Goal: Information Seeking & Learning: Learn about a topic

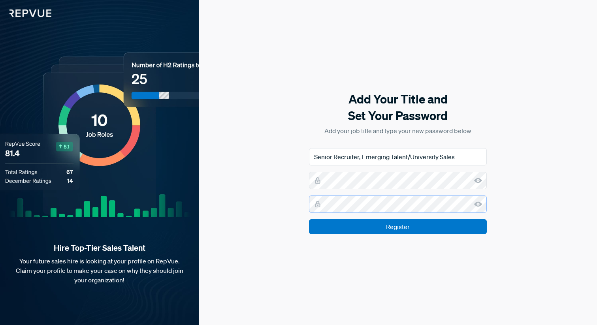
click at [309, 219] on input "Register" at bounding box center [398, 226] width 178 height 15
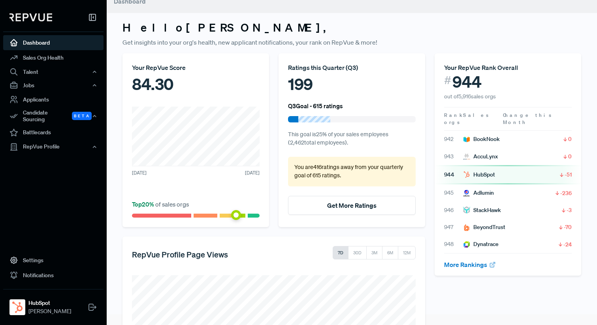
scroll to position [10, 0]
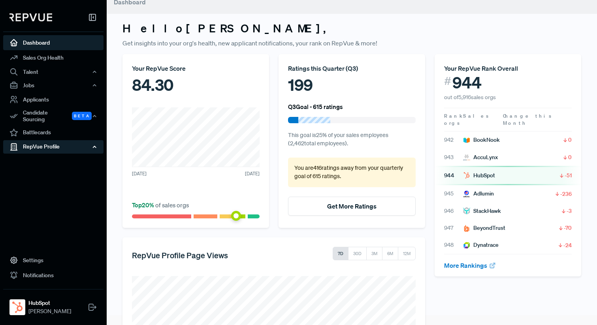
click at [30, 140] on div "RepVue Profile" at bounding box center [53, 146] width 100 height 13
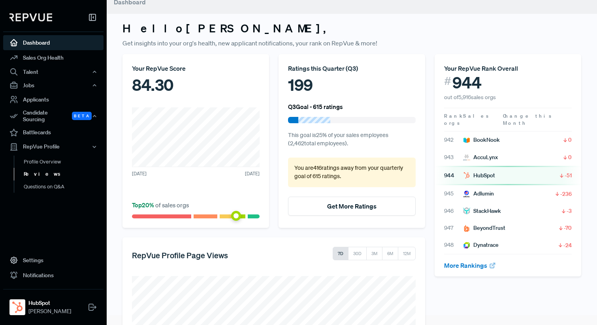
click at [31, 168] on link "Reviews" at bounding box center [64, 174] width 100 height 13
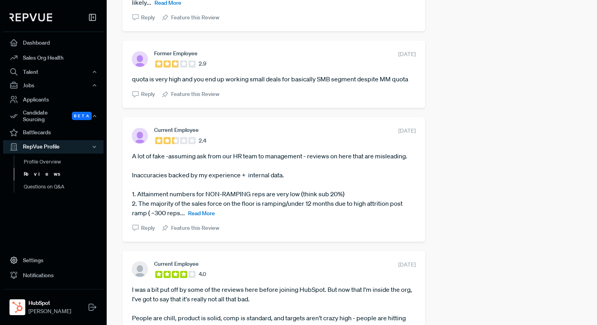
scroll to position [359, 0]
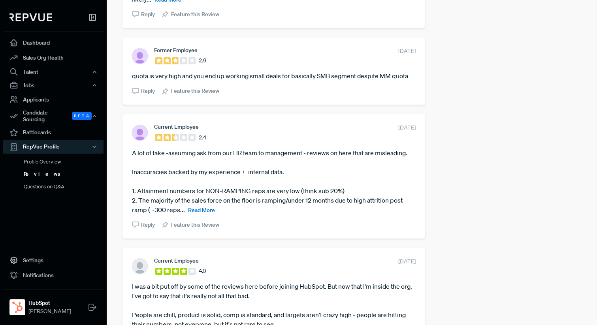
click at [206, 210] on span "Read More" at bounding box center [201, 210] width 27 height 7
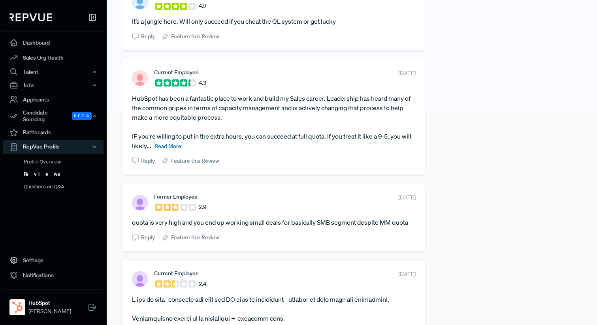
scroll to position [0, 0]
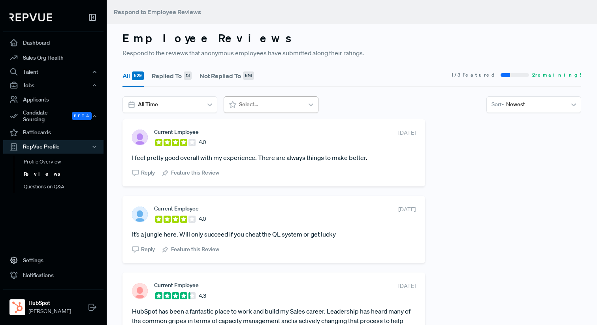
click at [236, 101] on icon at bounding box center [233, 105] width 8 height 8
click at [207, 101] on icon at bounding box center [210, 105] width 8 height 8
click at [506, 109] on div "Newest" at bounding box center [535, 104] width 63 height 13
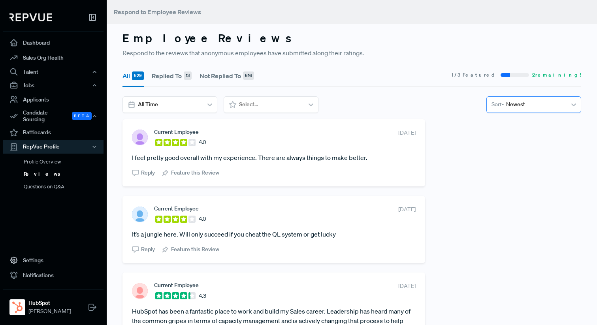
click at [506, 109] on div "Newest" at bounding box center [535, 104] width 63 height 13
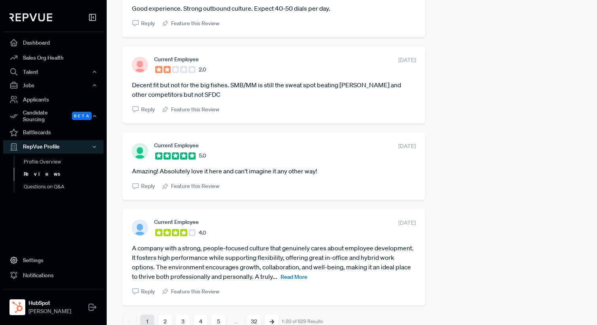
scroll to position [1770, 0]
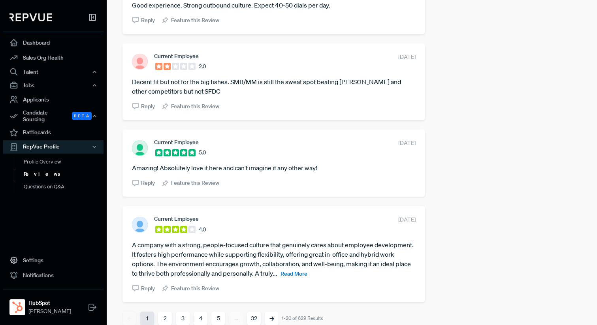
click at [169, 312] on button "2" at bounding box center [165, 319] width 14 height 14
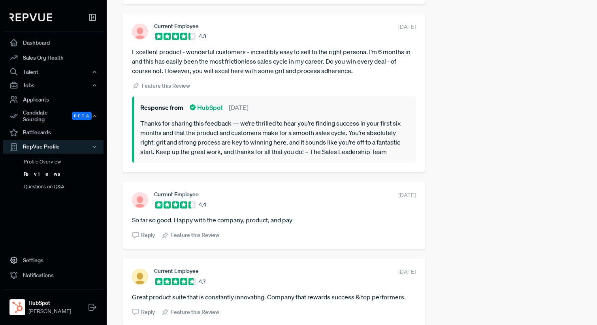
scroll to position [1799, 0]
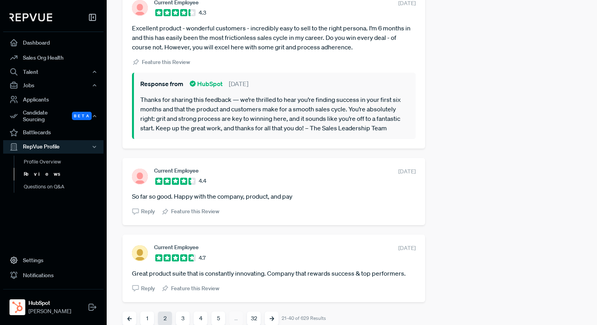
click at [184, 312] on button "3" at bounding box center [183, 319] width 14 height 14
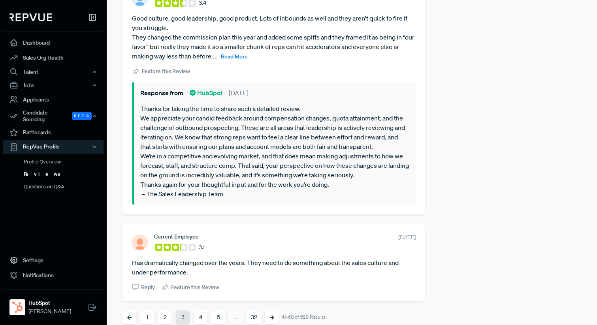
scroll to position [1998, 0]
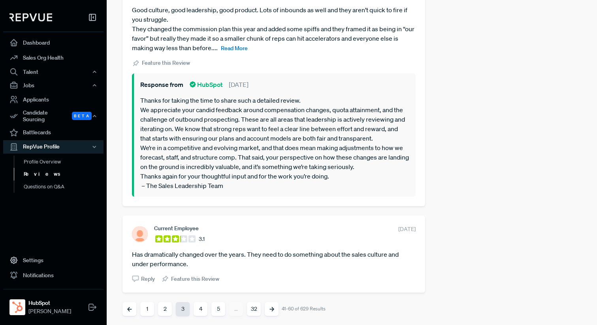
click at [201, 309] on button "4" at bounding box center [201, 309] width 14 height 14
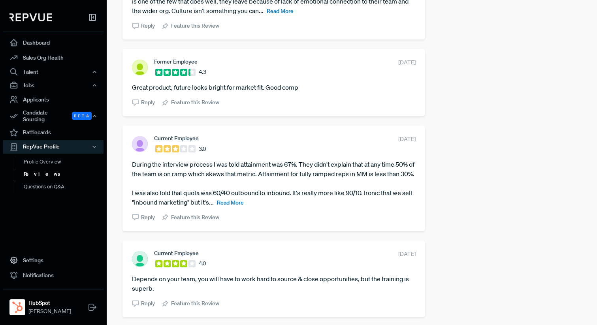
scroll to position [1479, 0]
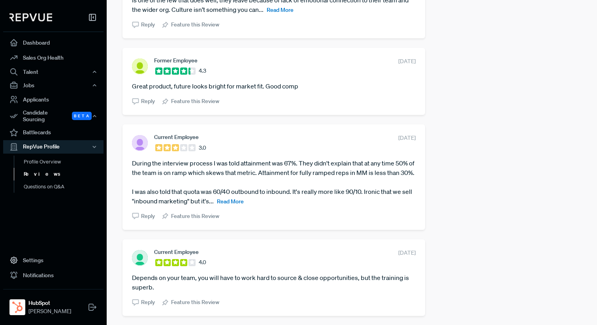
click at [235, 205] on span "Read More" at bounding box center [230, 201] width 27 height 7
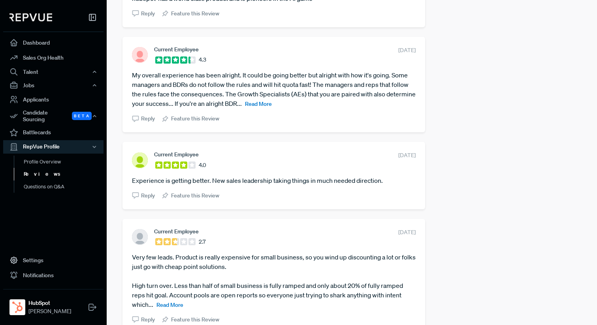
scroll to position [1854, 0]
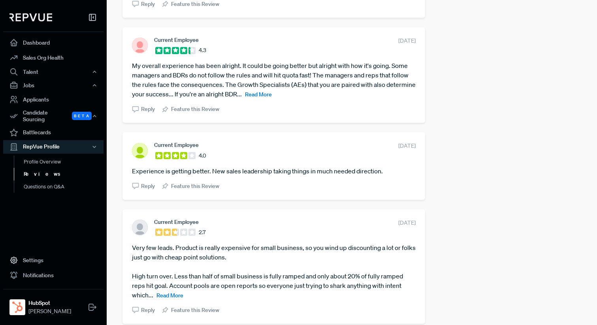
click at [274, 99] on article "My overall experience has been alright. It could be going better but alright wi…" at bounding box center [274, 80] width 284 height 38
click at [272, 98] on span "Read More" at bounding box center [258, 94] width 27 height 7
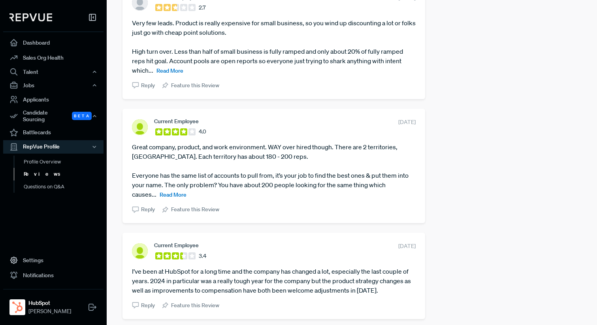
scroll to position [2134, 0]
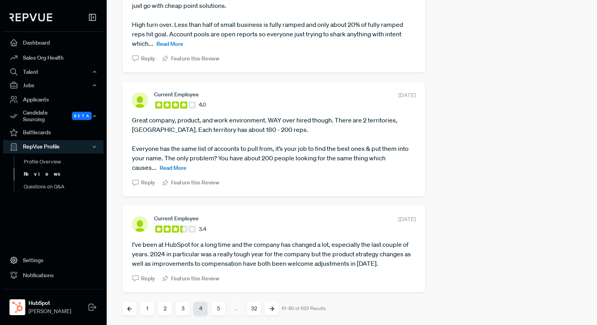
click at [220, 303] on button "5" at bounding box center [218, 309] width 14 height 14
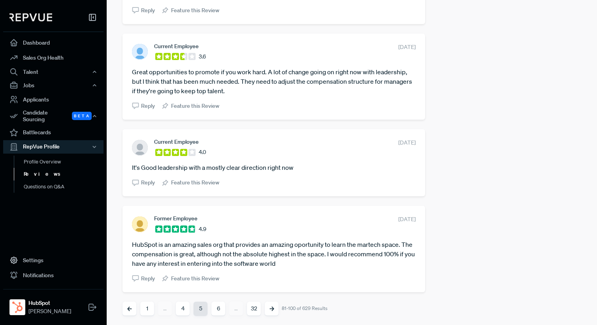
scroll to position [1609, 0]
click at [221, 310] on button "6" at bounding box center [218, 309] width 14 height 14
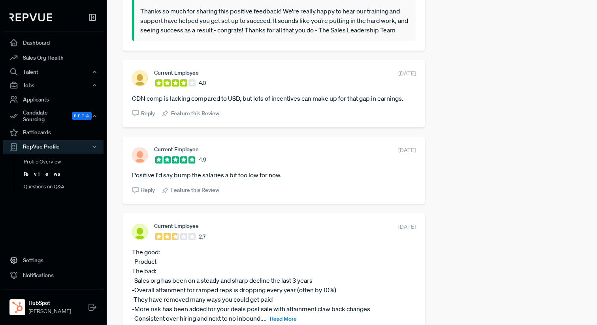
scroll to position [1729, 0]
